Goal: Information Seeking & Learning: Learn about a topic

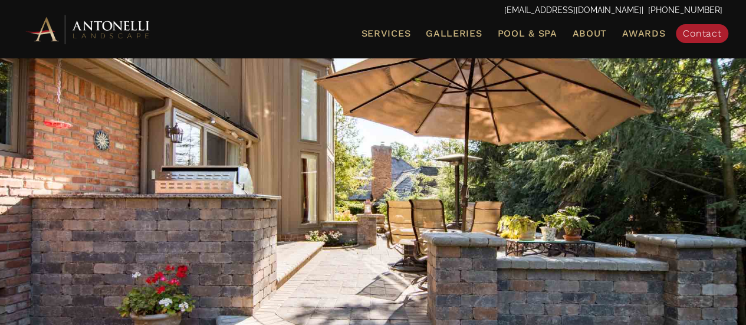
scroll to position [118, 0]
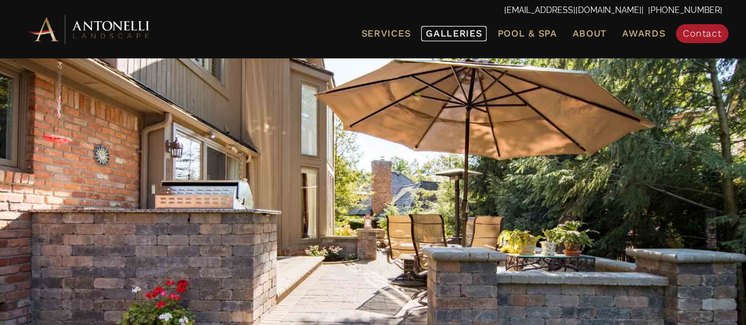
click at [439, 35] on span "Galleries" at bounding box center [454, 33] width 56 height 11
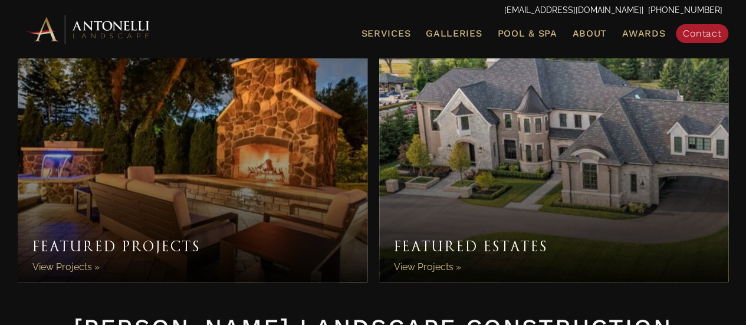
scroll to position [59, 0]
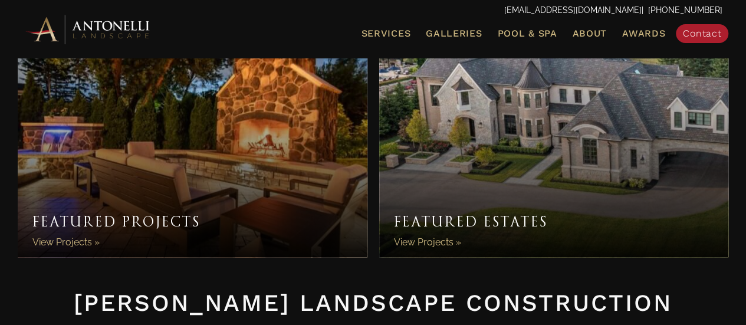
click at [84, 239] on link "Featured Projects" at bounding box center [193, 133] width 350 height 248
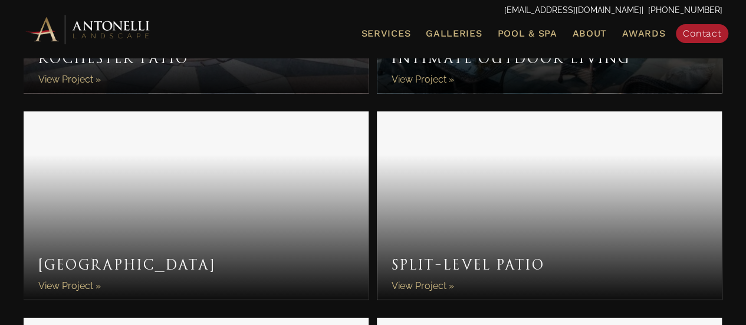
scroll to position [1659, 0]
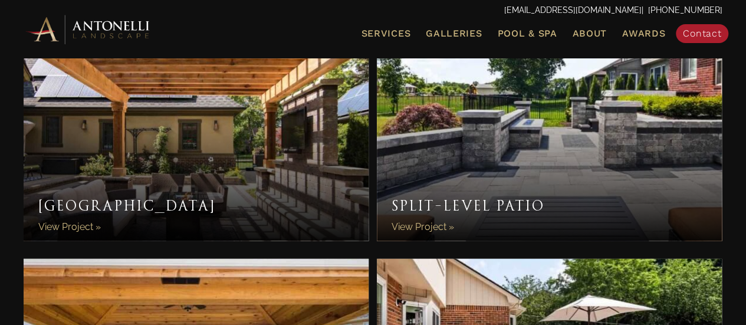
click at [144, 188] on link "Pergola Palace" at bounding box center [196, 146] width 345 height 189
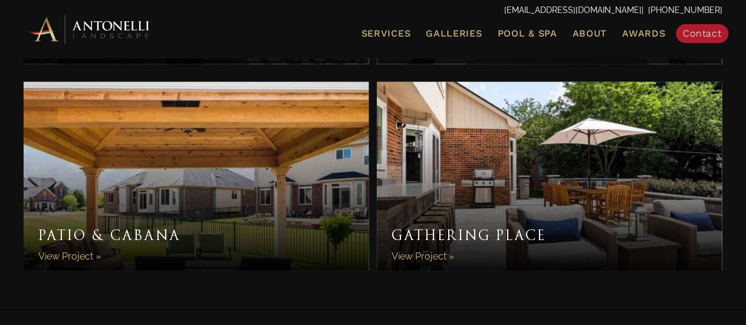
scroll to position [1895, 0]
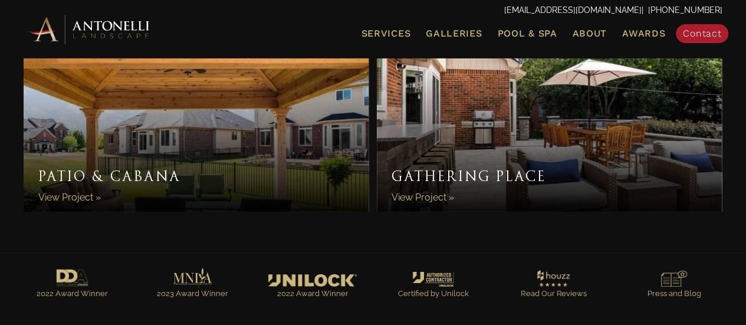
click at [169, 135] on link "Patio & Cabana" at bounding box center [196, 117] width 345 height 189
click at [459, 35] on span "Galleries" at bounding box center [454, 33] width 56 height 11
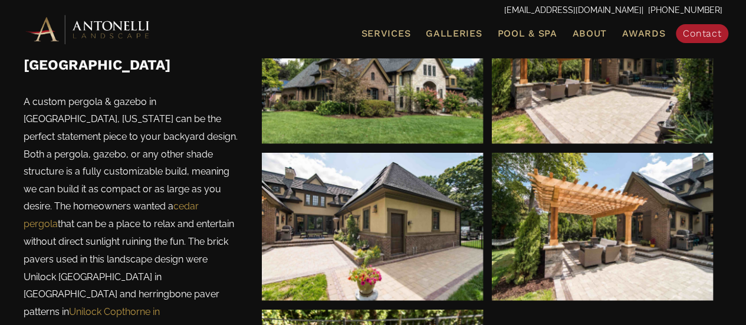
scroll to position [885, 0]
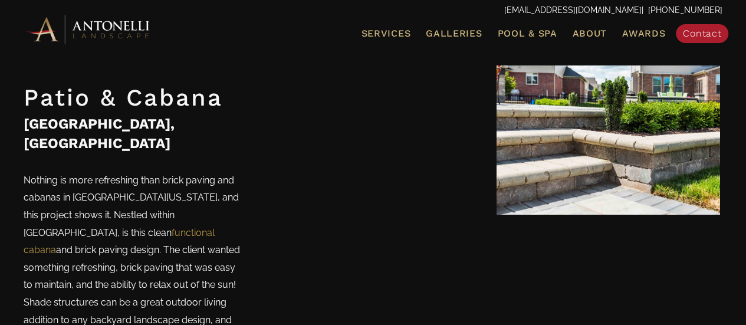
scroll to position [649, 0]
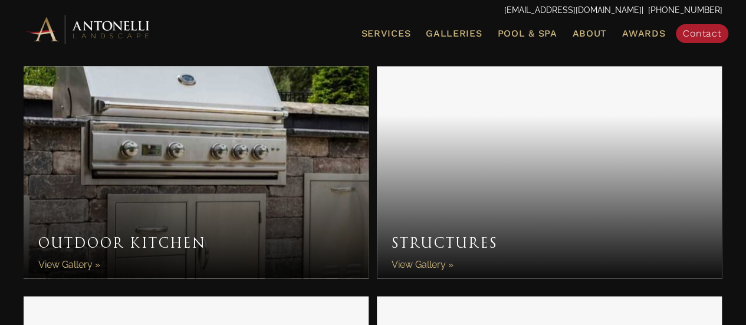
scroll to position [885, 0]
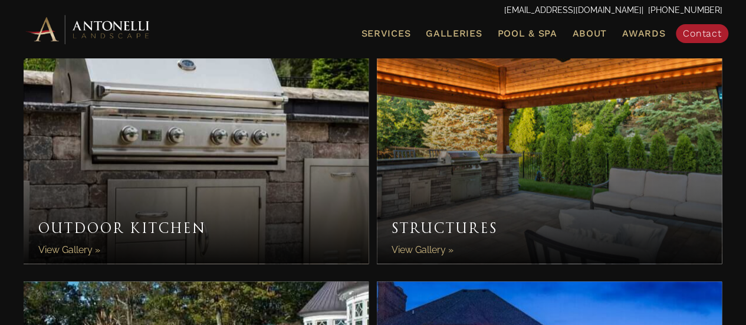
click at [401, 214] on link "Structures" at bounding box center [549, 157] width 345 height 212
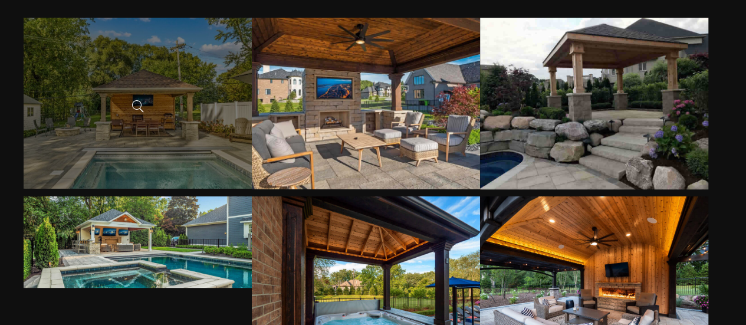
scroll to position [236, 0]
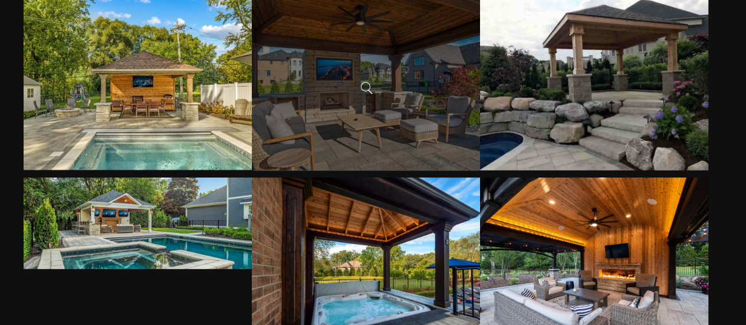
click at [336, 80] on div at bounding box center [366, 85] width 228 height 172
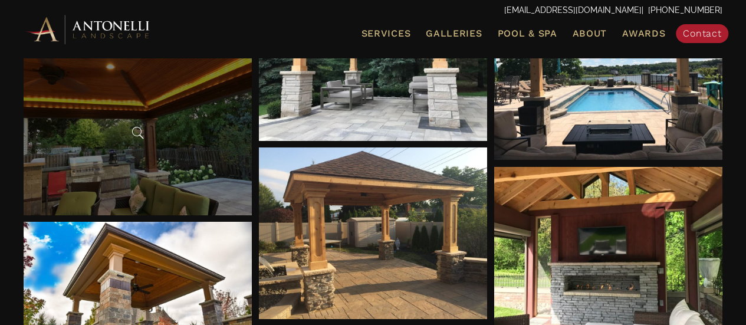
scroll to position [1769, 0]
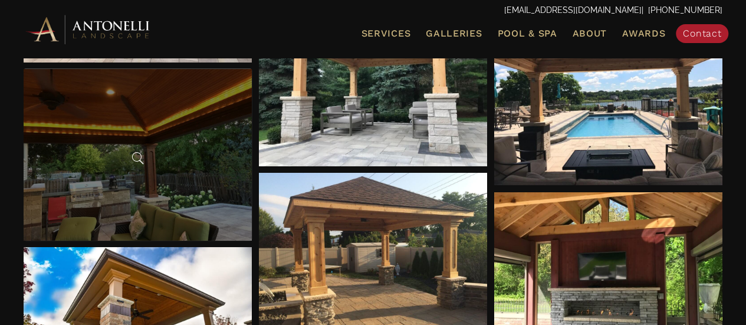
click at [152, 156] on div at bounding box center [138, 155] width 228 height 172
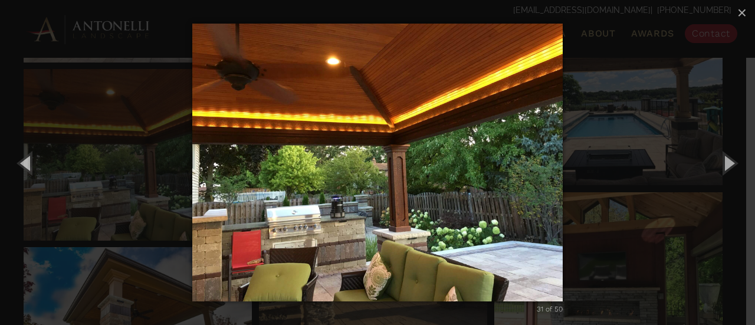
click at [150, 150] on div "31 of 50 Loading..." at bounding box center [377, 162] width 755 height 325
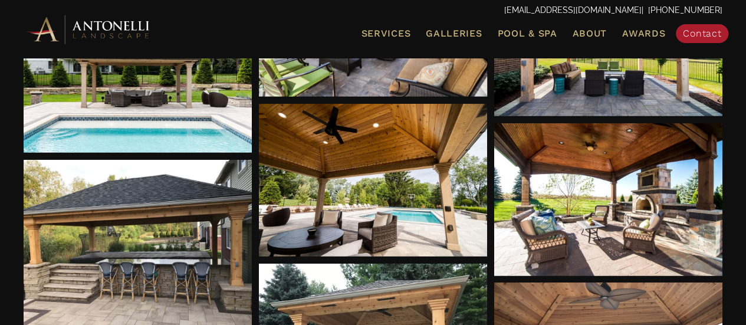
scroll to position [1475, 0]
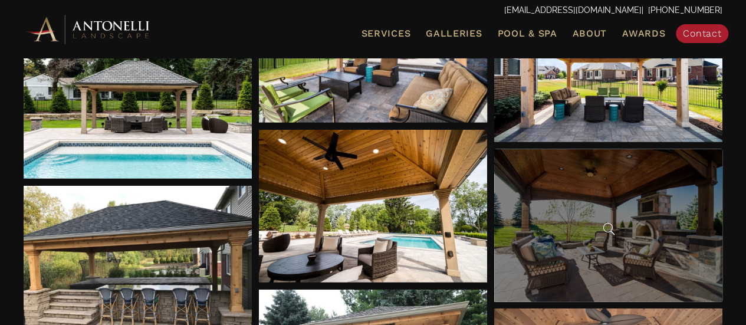
click at [624, 198] on div at bounding box center [608, 225] width 228 height 153
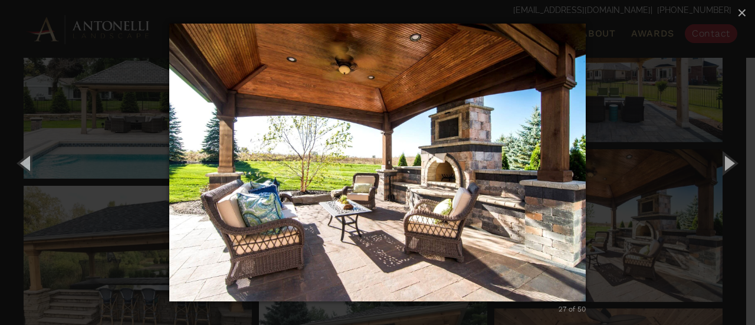
click at [367, 159] on img "carousel" at bounding box center [377, 162] width 416 height 325
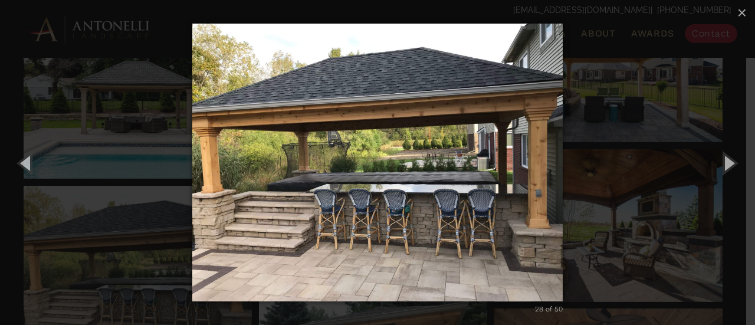
click at [341, 153] on img "carousel" at bounding box center [377, 162] width 370 height 325
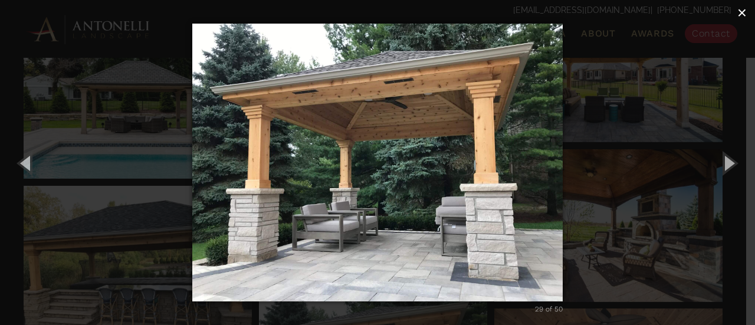
click at [742, 15] on span "×" at bounding box center [741, 13] width 9 height 18
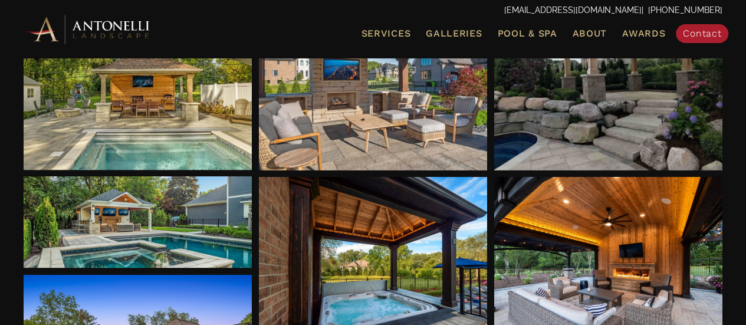
scroll to position [0, 0]
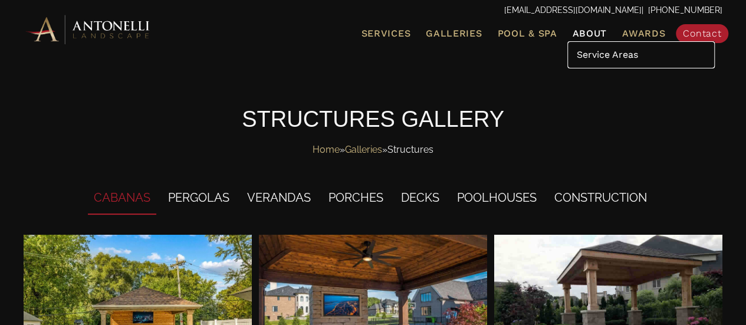
click at [598, 50] on span "Service Areas" at bounding box center [606, 54] width 61 height 11
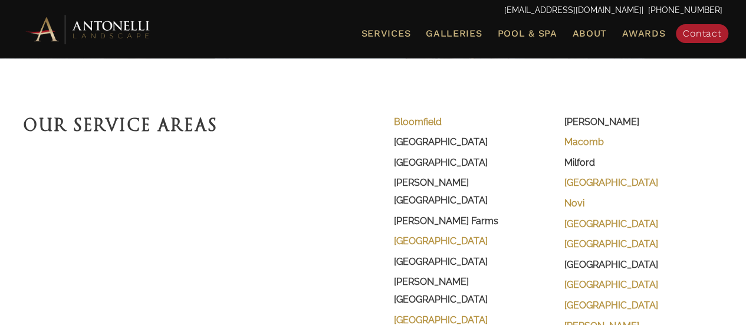
scroll to position [295, 0]
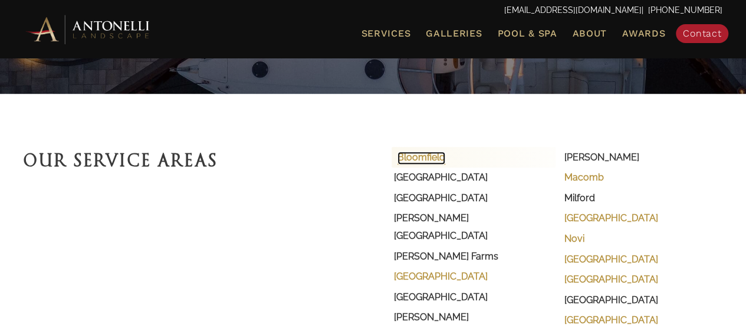
click at [422, 153] on link "Bloomfield" at bounding box center [422, 158] width 48 height 13
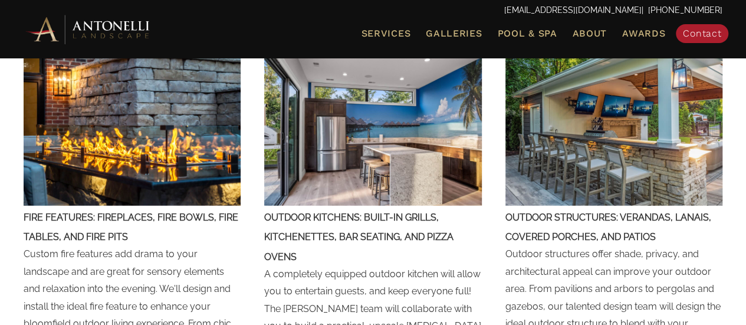
scroll to position [1416, 0]
click at [688, 32] on span "Contact" at bounding box center [702, 33] width 38 height 11
